Goal: Task Accomplishment & Management: Complete application form

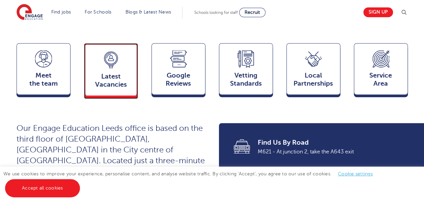
click at [117, 51] on icon at bounding box center [111, 59] width 17 height 17
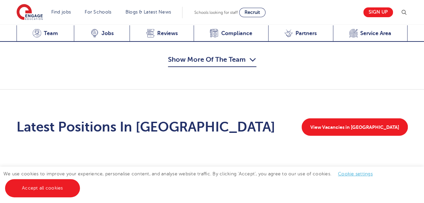
scroll to position [920, 0]
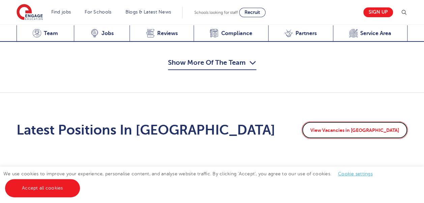
click at [357, 121] on link "View Vacancies in Leeds" at bounding box center [355, 130] width 106 height 18
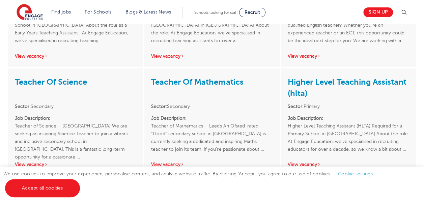
scroll to position [1223, 0]
click at [302, 162] on link "View vacancy" at bounding box center [304, 164] width 33 height 5
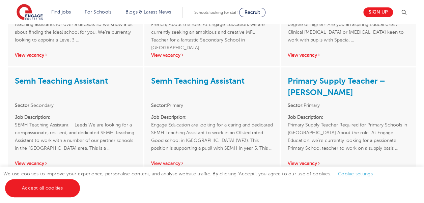
scroll to position [1008, 0]
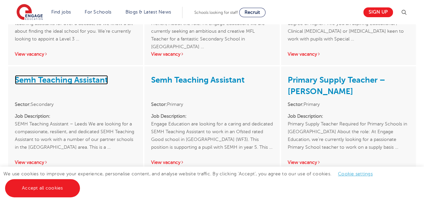
click at [46, 75] on link "Semh Teaching Assistant" at bounding box center [61, 79] width 93 height 9
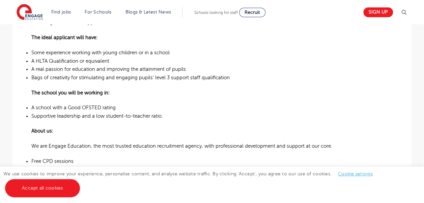
scroll to position [296, 0]
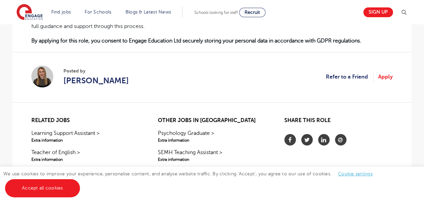
scroll to position [507, 0]
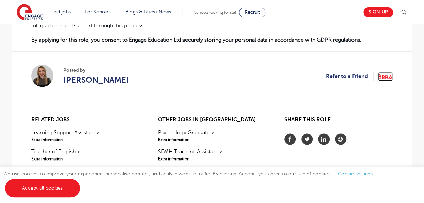
click at [389, 78] on link "Apply" at bounding box center [385, 76] width 15 height 9
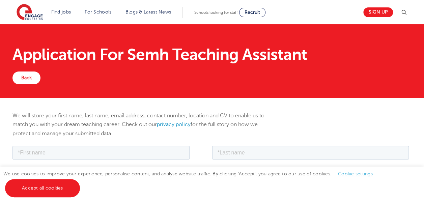
scroll to position [97, 0]
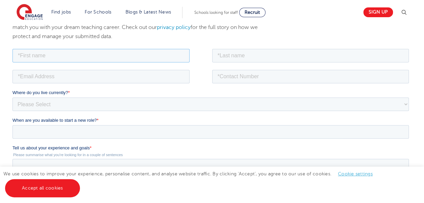
click at [56, 58] on input "text" at bounding box center [100, 55] width 177 height 13
type input "Emma"
type input "Forrest"
type input "emmaforrest04@outlook.com"
type input "+447873432507"
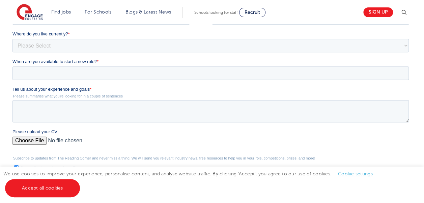
scroll to position [157, 0]
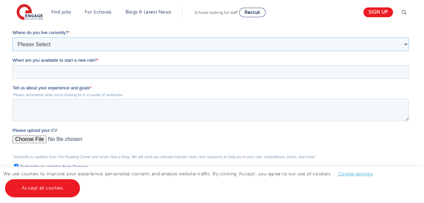
click at [43, 43] on select "Please Select UK Canada Ireland Australia New Zealand Europe USA South Africa J…" at bounding box center [210, 43] width 397 height 13
select select "UK"
click at [12, 50] on select "Please Select UK Canada Ireland Australia New Zealand Europe USA South Africa J…" at bounding box center [210, 43] width 397 height 13
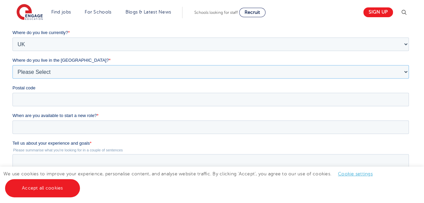
click at [37, 72] on select "Please Select Overseas Barnsley Bedfordshire Berkshire Bournemouth Bracknell Fo…" at bounding box center [210, 71] width 397 height 13
select select "West Yorkshire"
click at [12, 78] on select "Please Select Overseas Barnsley Bedfordshire Berkshire Bournemouth Bracknell Fo…" at bounding box center [210, 71] width 397 height 13
click at [38, 100] on input "Postal code" at bounding box center [210, 99] width 397 height 13
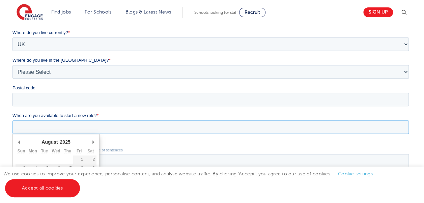
click at [20, 133] on input "When are you available to start a new role? *" at bounding box center [210, 126] width 397 height 13
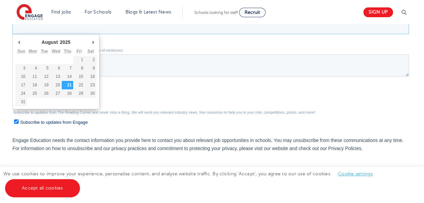
scroll to position [260, 0]
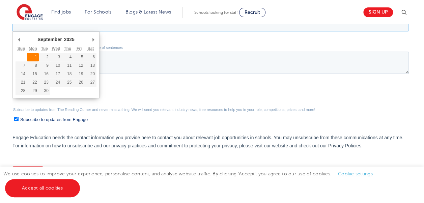
type div "2025-09-01"
type input "2025/09/01"
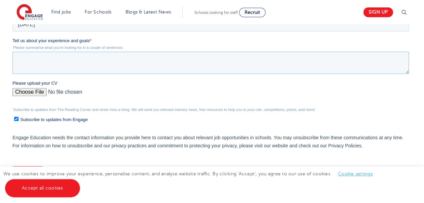
click at [60, 61] on textarea "Tell us about your experience and goals *" at bounding box center [210, 63] width 397 height 22
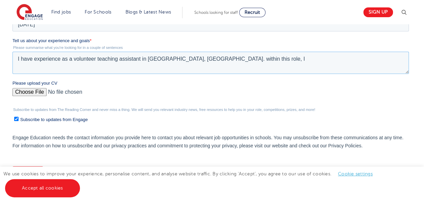
click at [277, 61] on textarea "I have experience as a volunteer teaching assistant in Westerhope Primary Schoo…" at bounding box center [210, 63] width 397 height 22
click at [322, 61] on textarea "I have experience as a volunteer teaching assistant in Westerhope Primary Schoo…" at bounding box center [210, 63] width 397 height 22
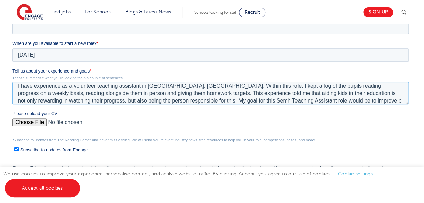
scroll to position [11, 0]
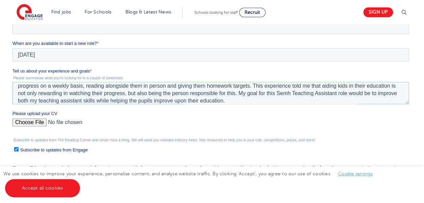
click at [223, 100] on textarea "I have experience as a volunteer teaching assistant in Westerhope Primary Schoo…" at bounding box center [210, 93] width 397 height 22
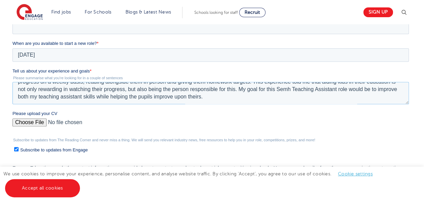
drag, startPoint x: 372, startPoint y: 94, endPoint x: 200, endPoint y: 99, distance: 171.5
click at [200, 99] on textarea "I have experience as a volunteer teaching assistant in Westerhope Primary Schoo…" at bounding box center [210, 93] width 397 height 22
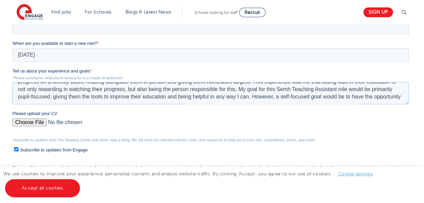
scroll to position [18, 0]
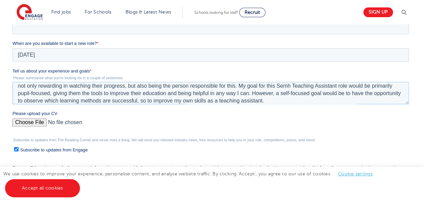
type textarea "I have experience as a volunteer teaching assistant in Westerhope Primary Schoo…"
click at [26, 125] on input "Please upload your CV" at bounding box center [210, 124] width 397 height 13
type input "C:\fakepath\CV 2025 .docx"
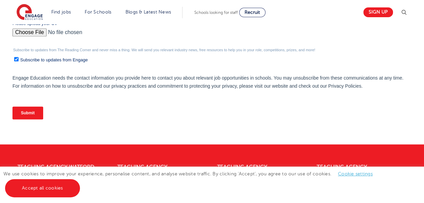
scroll to position [322, 0]
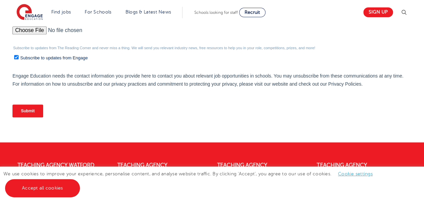
click at [29, 112] on input "Submit" at bounding box center [27, 111] width 31 height 13
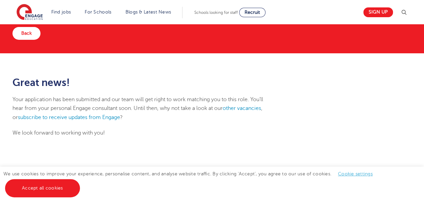
scroll to position [47, 0]
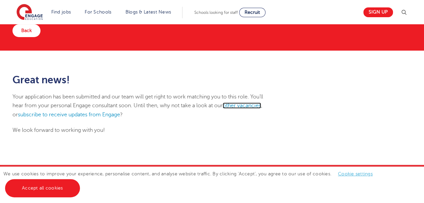
click at [240, 106] on link "other vacancies" at bounding box center [242, 106] width 38 height 6
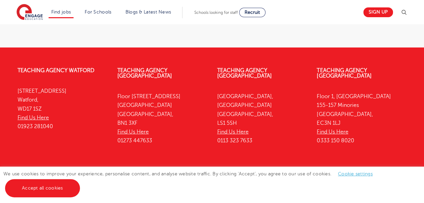
scroll to position [976, 0]
